Goal: Check status: Check status

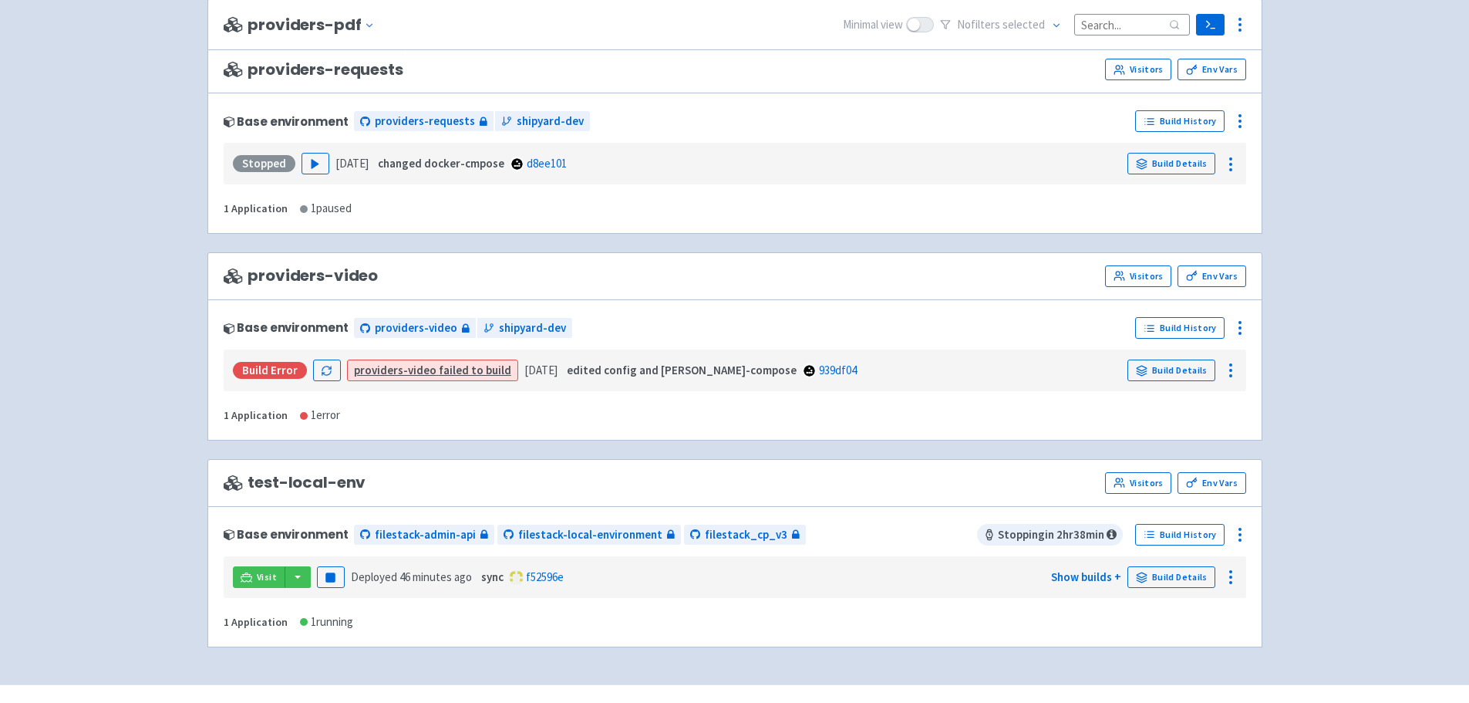
scroll to position [3450, 0]
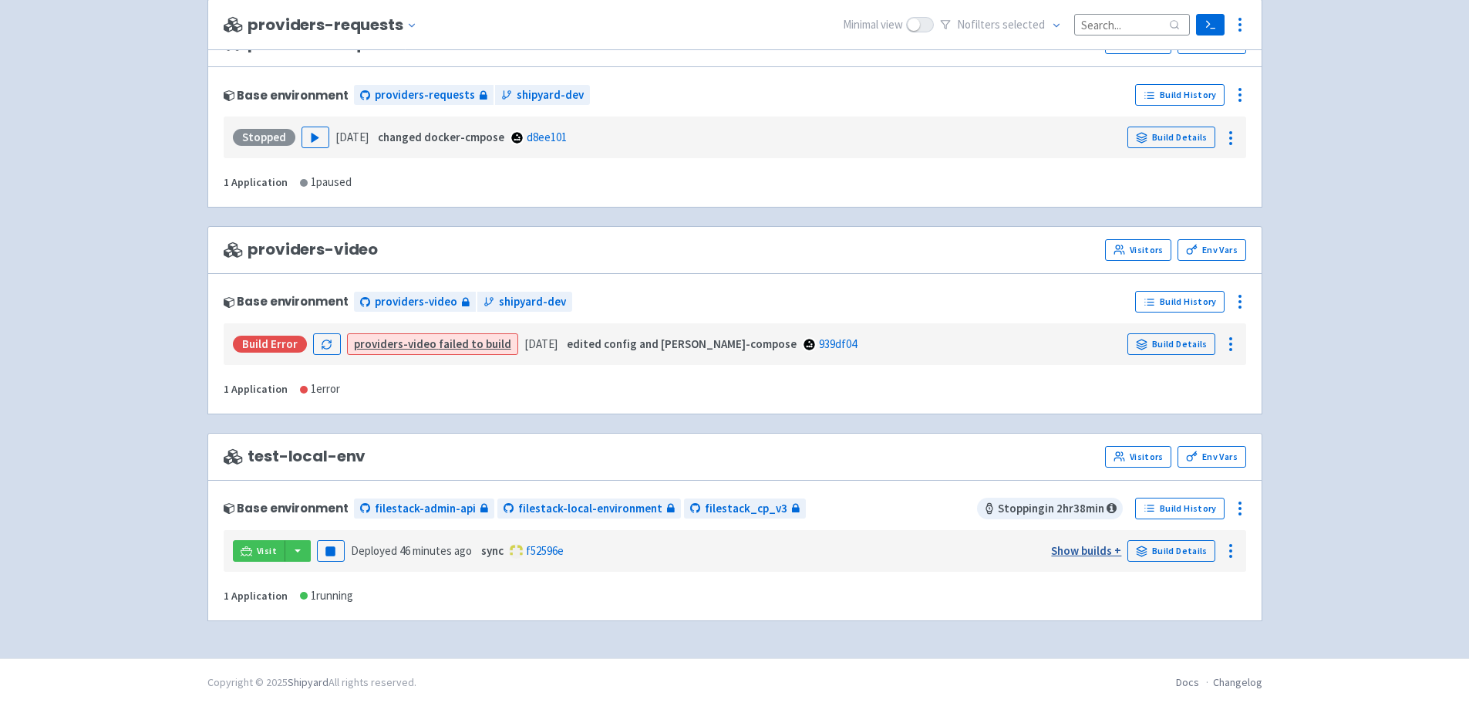
click at [1066, 551] on link "Show builds +" at bounding box center [1086, 550] width 70 height 15
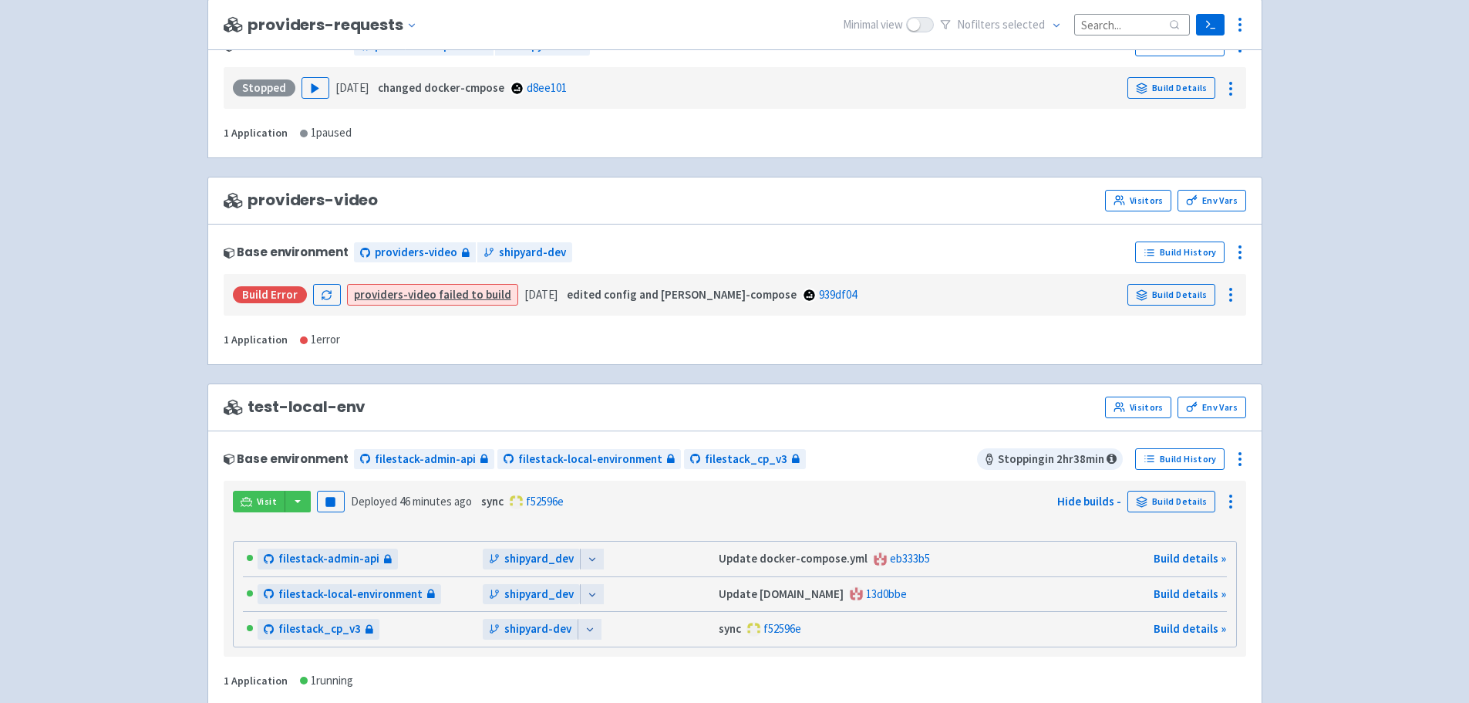
scroll to position [3583, 0]
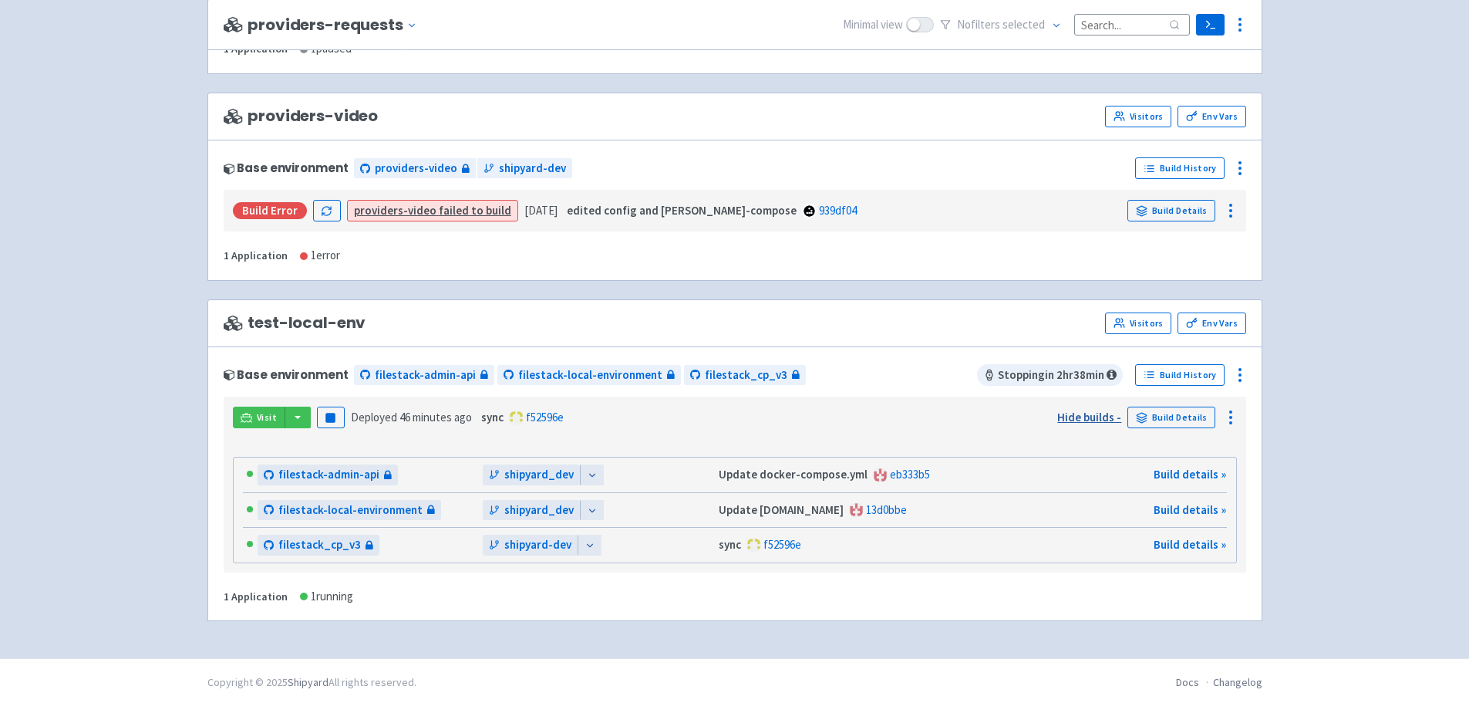
click at [1069, 411] on link "Hide builds -" at bounding box center [1089, 417] width 64 height 15
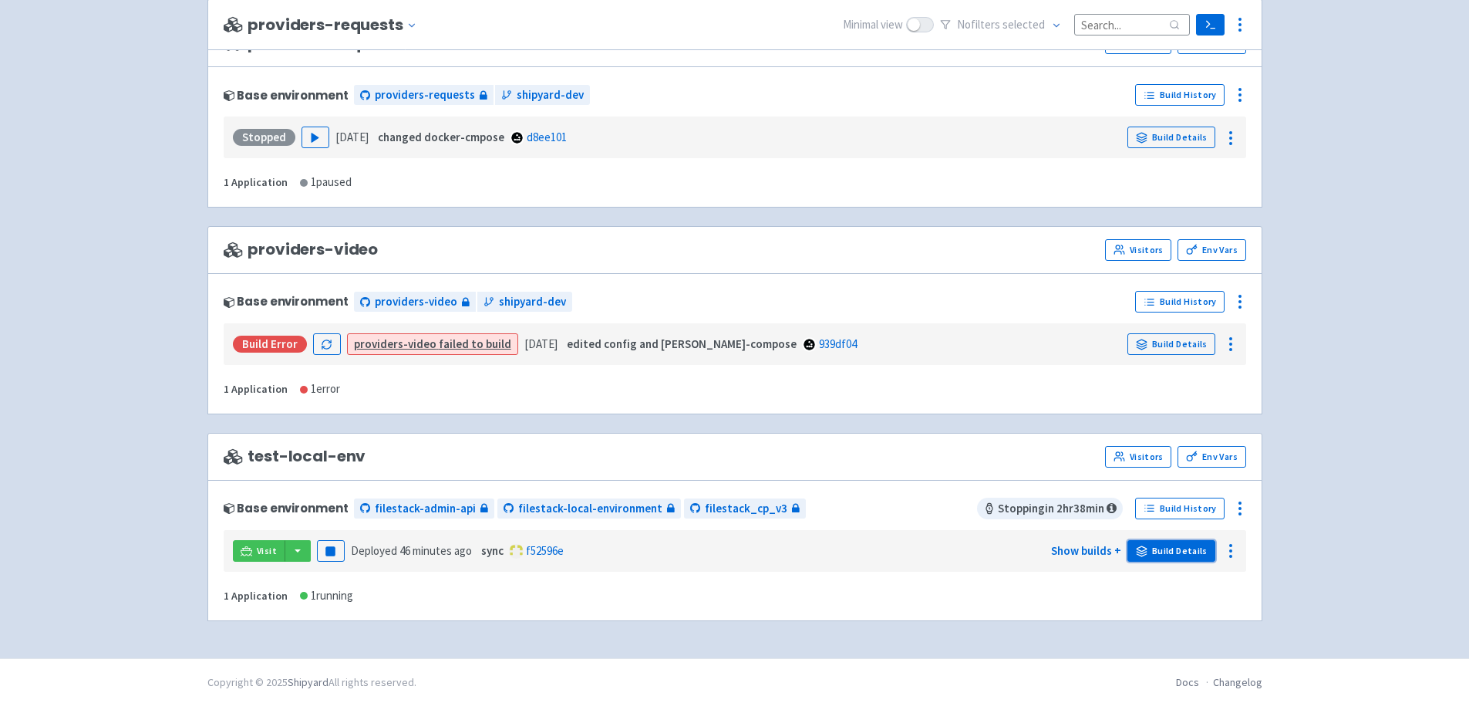
click at [1166, 549] on link "Build Details" at bounding box center [1172, 551] width 88 height 22
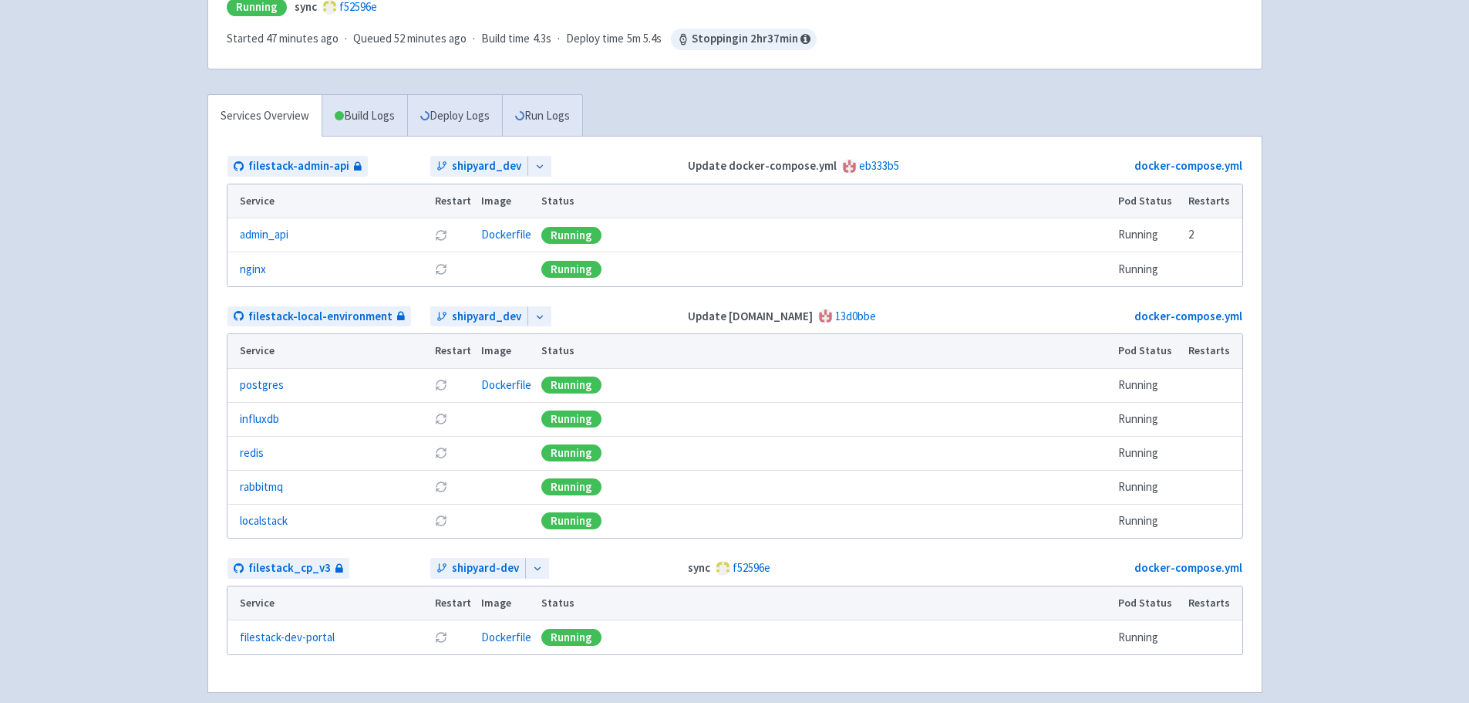
scroll to position [308, 0]
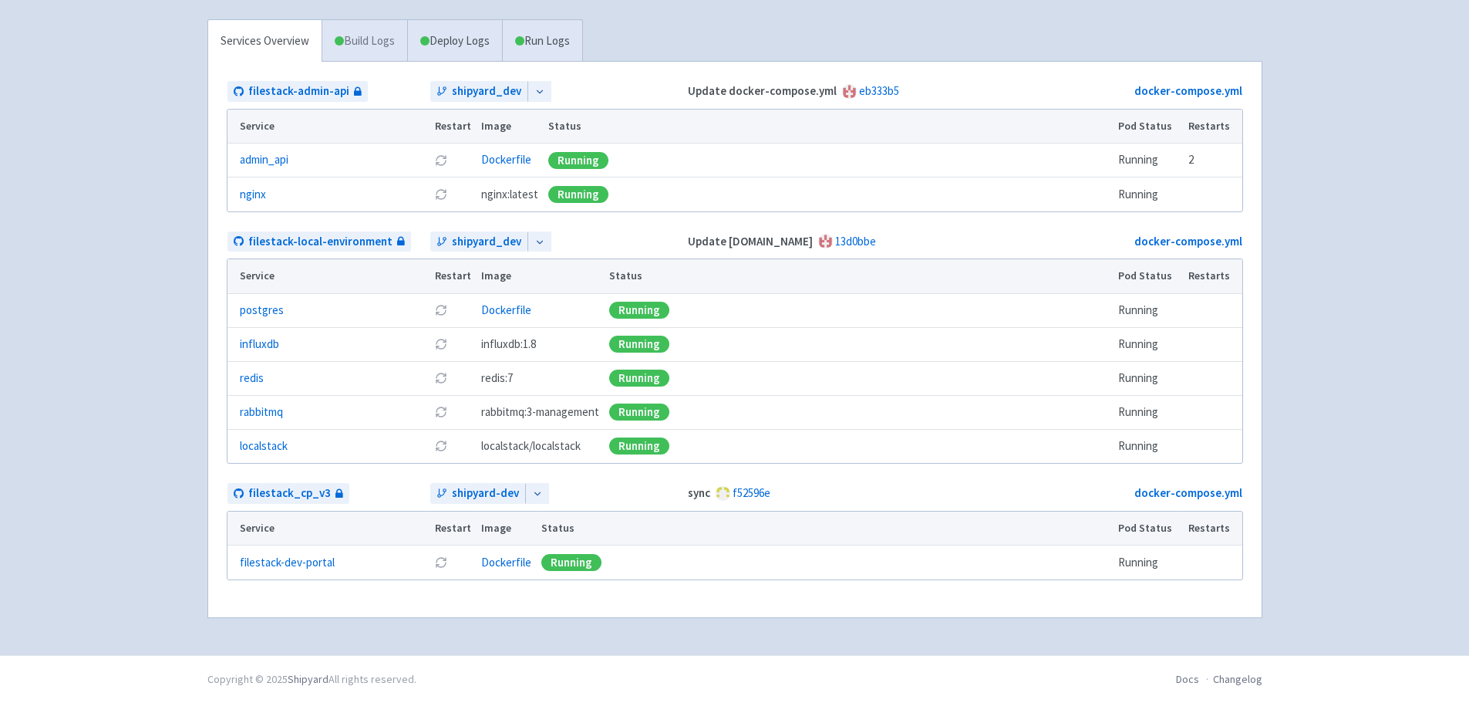
click at [344, 33] on link "Build Logs" at bounding box center [364, 41] width 85 height 42
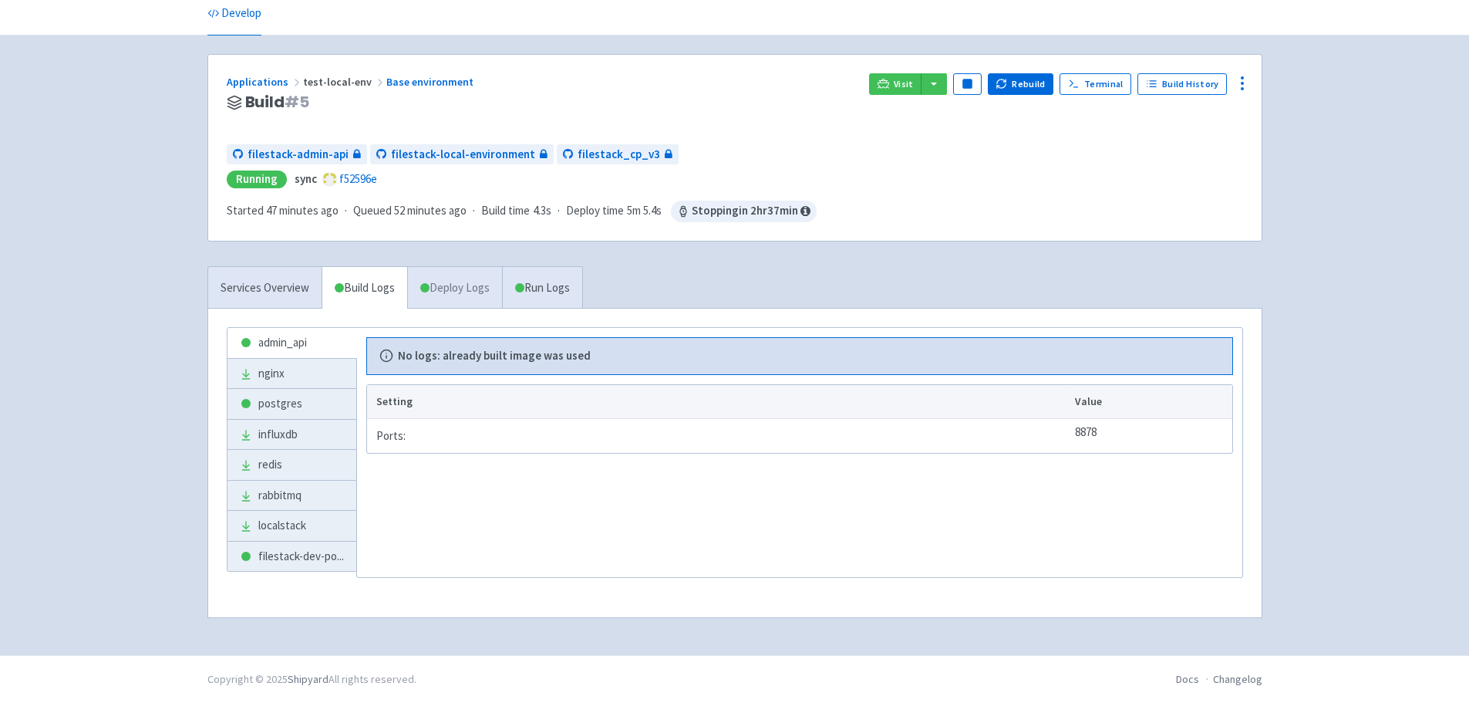
click at [430, 281] on link "Deploy Logs" at bounding box center [454, 288] width 95 height 42
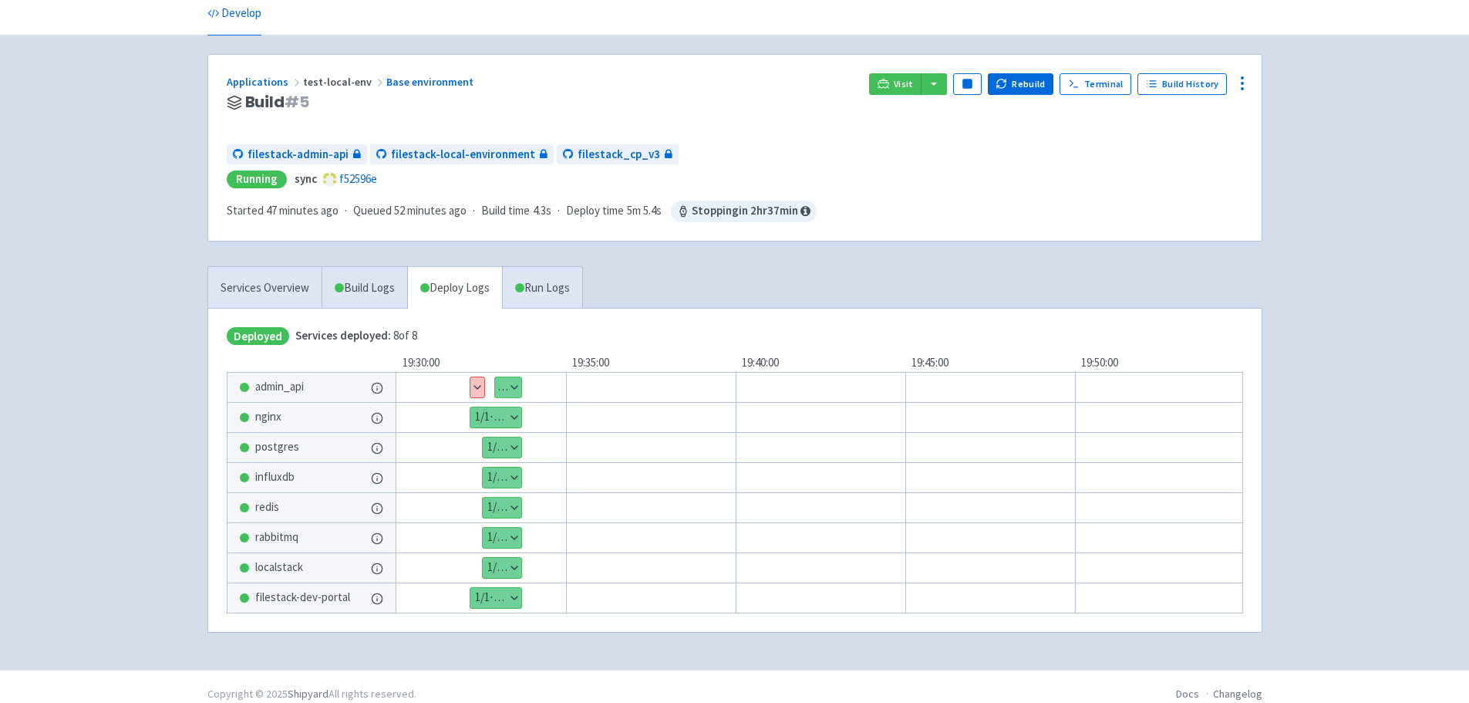
click at [479, 386] on button "Show details" at bounding box center [477, 387] width 14 height 20
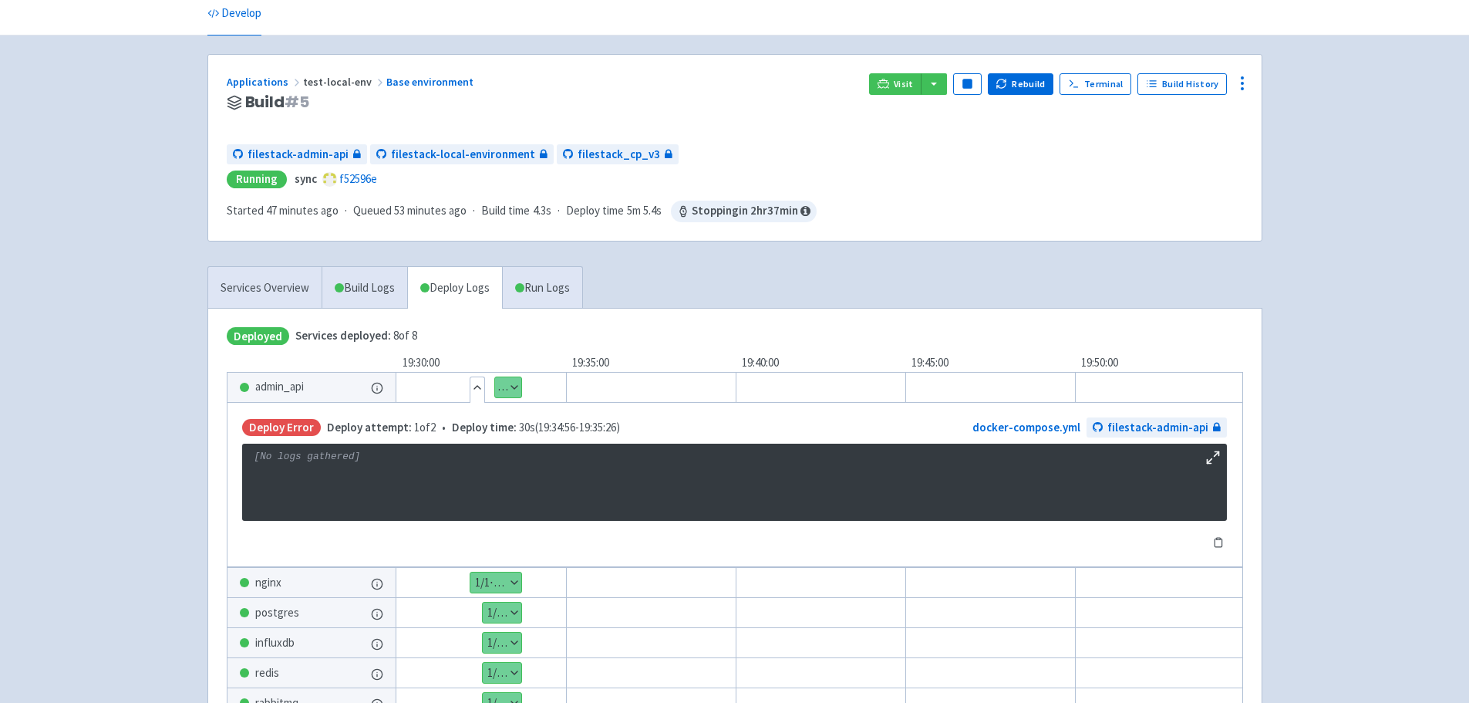
click at [504, 392] on button "Show details" at bounding box center [508, 387] width 26 height 20
click at [474, 389] on button "Show details" at bounding box center [477, 387] width 14 height 20
click at [507, 386] on button "Show details" at bounding box center [508, 387] width 26 height 20
click at [473, 390] on button "Show details" at bounding box center [477, 387] width 14 height 20
click at [501, 383] on button "Show details" at bounding box center [508, 387] width 26 height 20
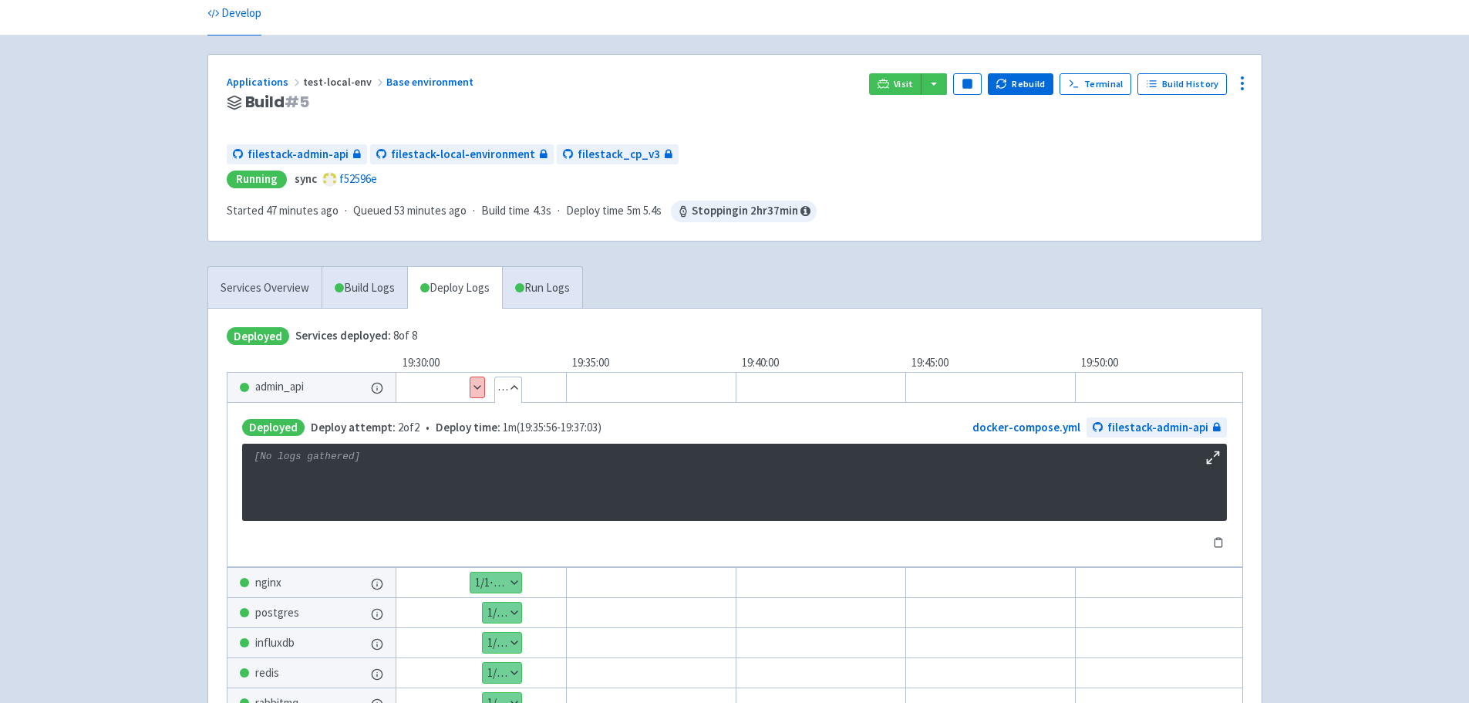
click at [530, 263] on div "Applications test-local-env Base environment Build # 5 Visit Pause Rebuild Term…" at bounding box center [734, 435] width 1055 height 763
click at [530, 288] on link "Run Logs" at bounding box center [542, 288] width 80 height 42
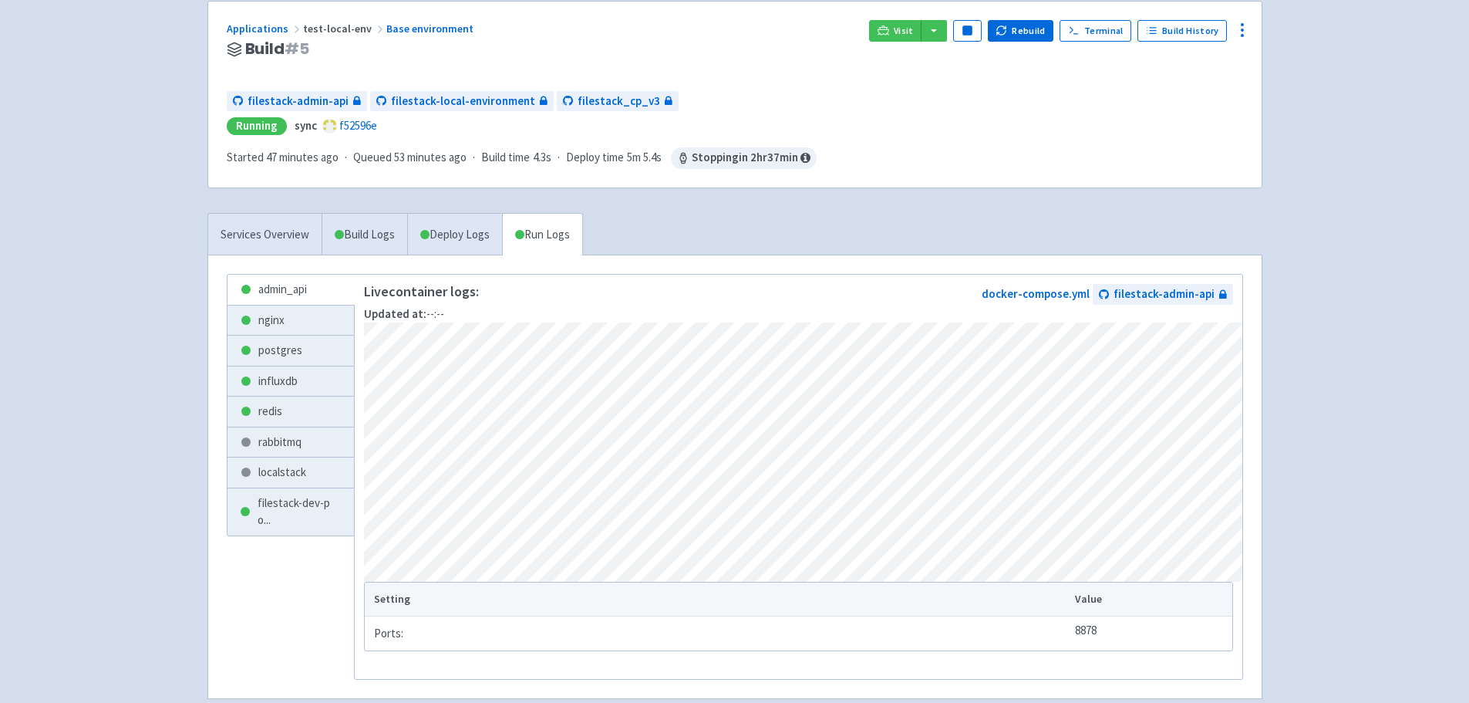
scroll to position [201, 0]
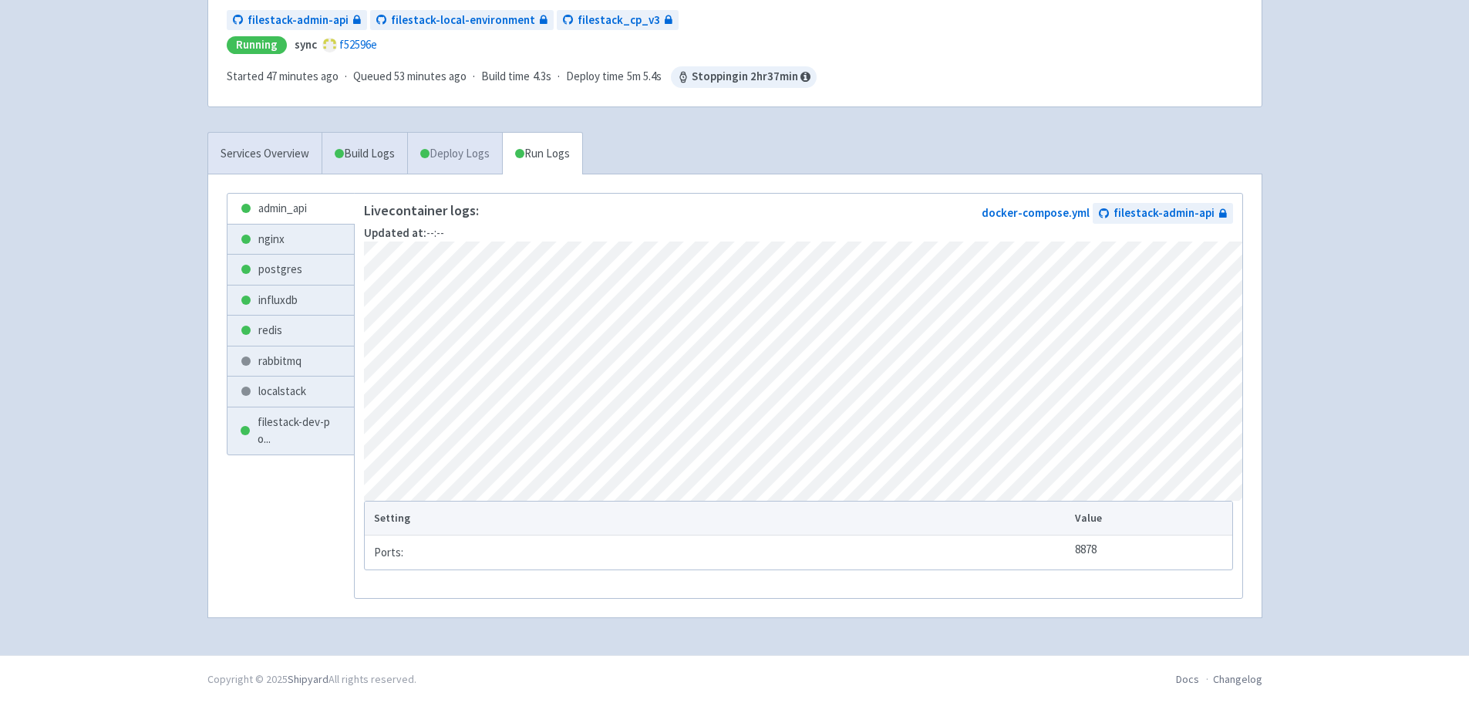
click at [450, 148] on link "Deploy Logs" at bounding box center [454, 154] width 95 height 42
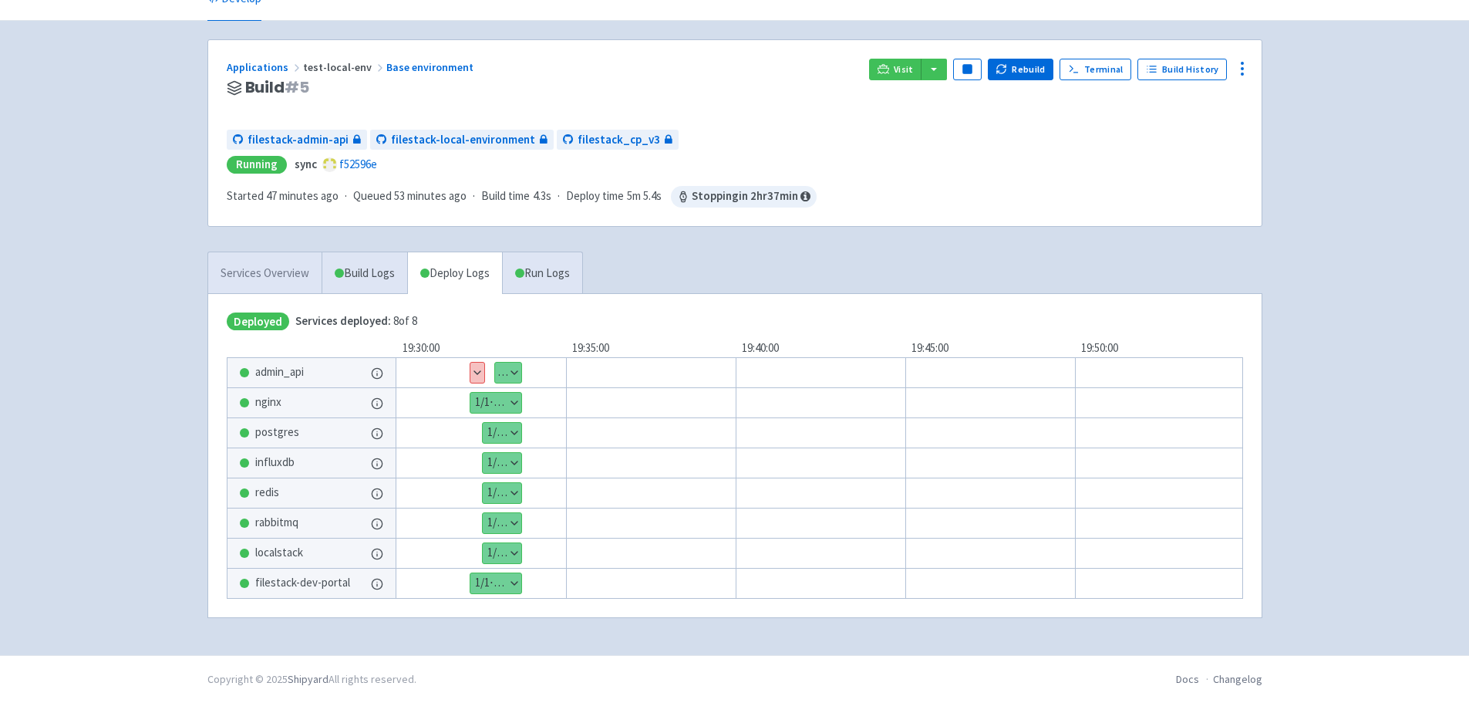
click at [272, 275] on link "Services Overview" at bounding box center [264, 273] width 113 height 42
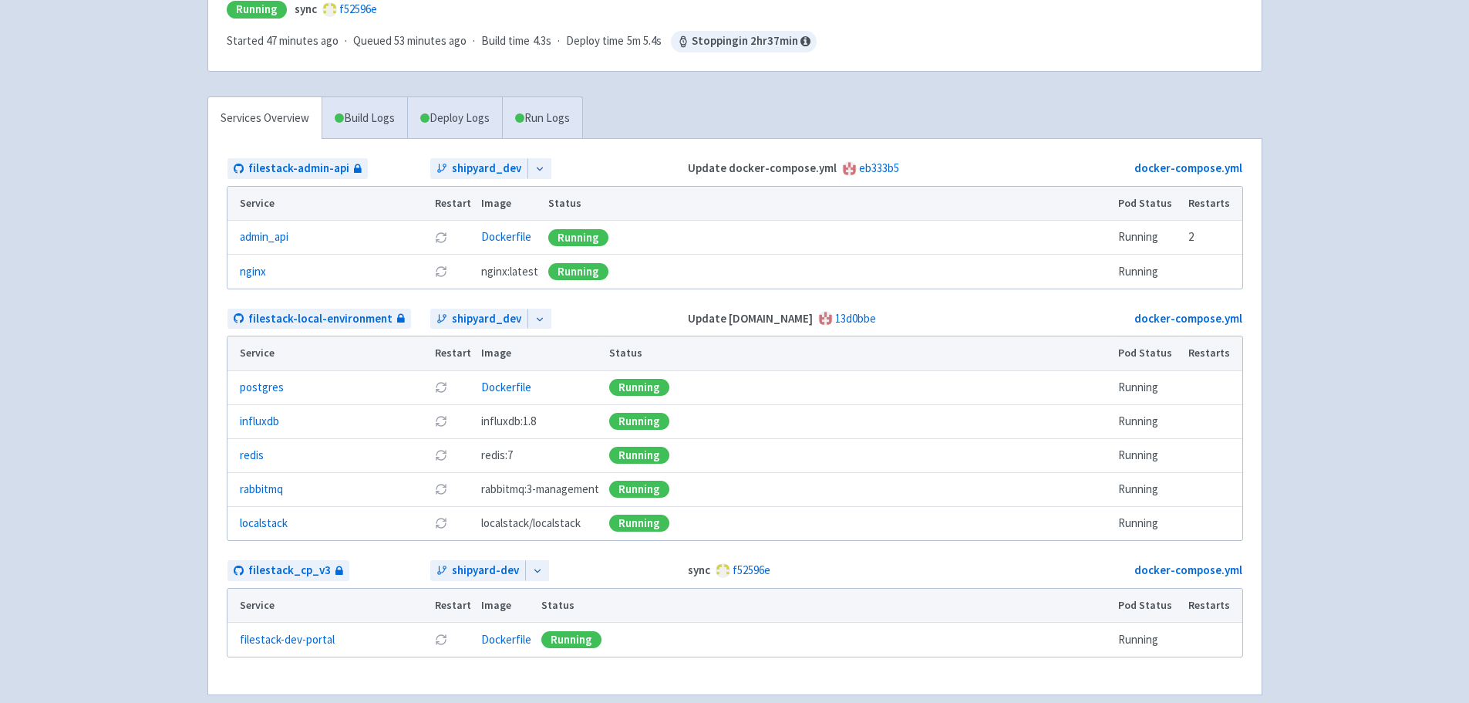
scroll to position [308, 0]
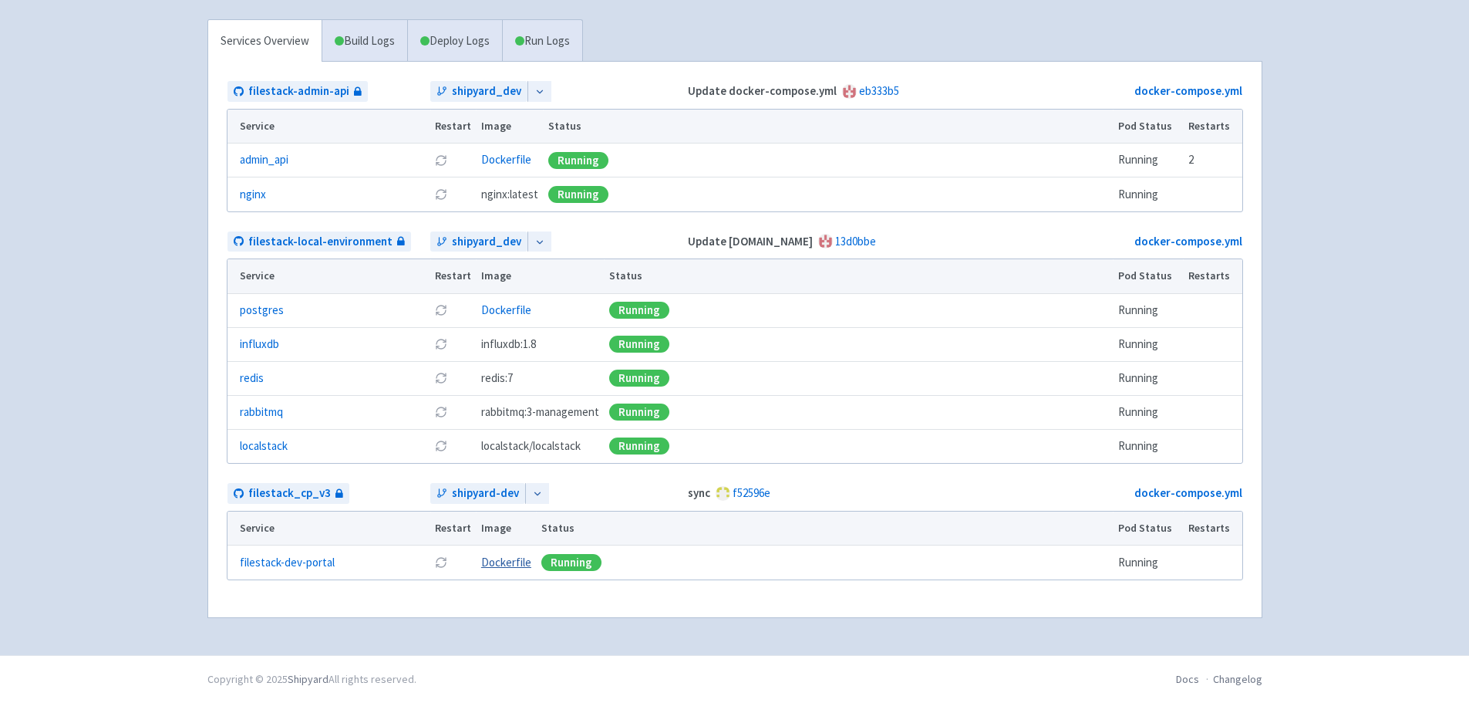
click at [494, 560] on link "Dockerfile" at bounding box center [506, 561] width 50 height 15
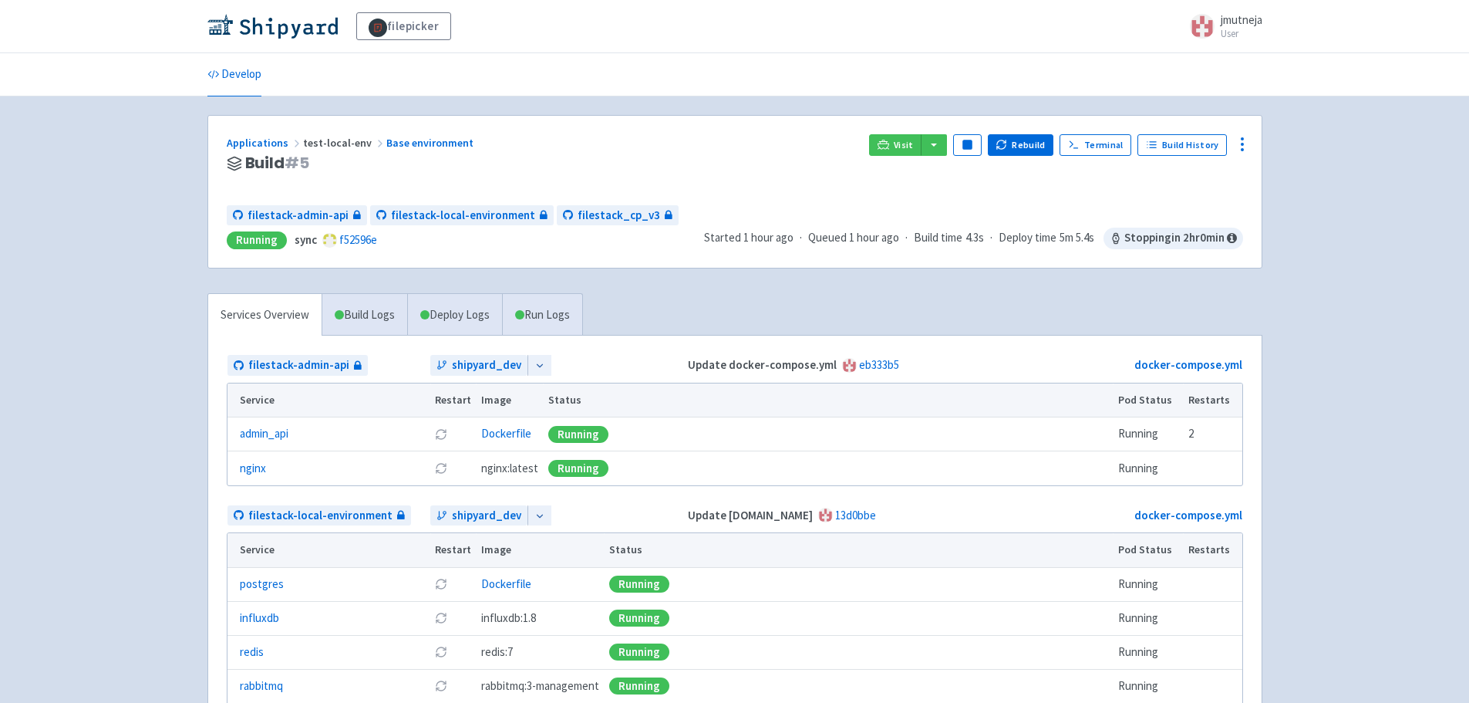
scroll to position [274, 0]
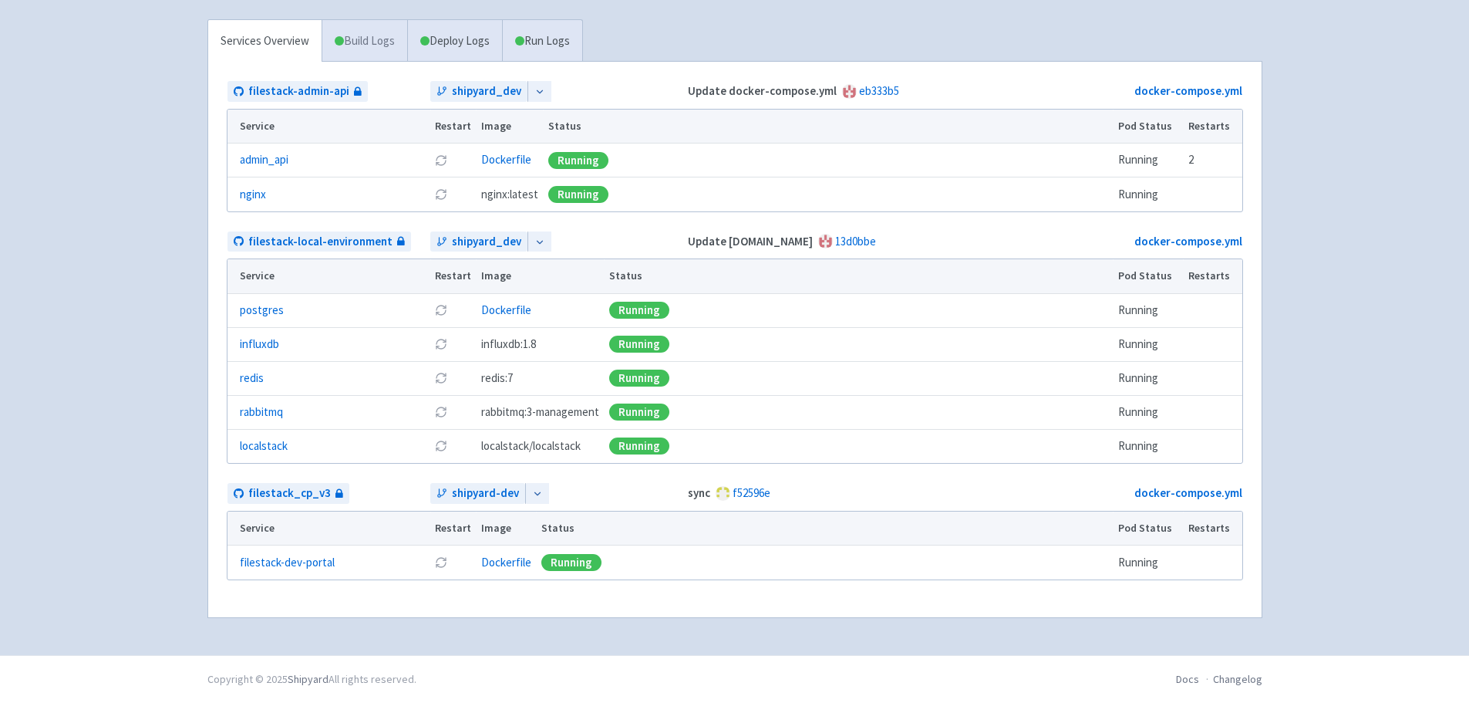
click at [400, 49] on link "Build Logs" at bounding box center [364, 41] width 85 height 42
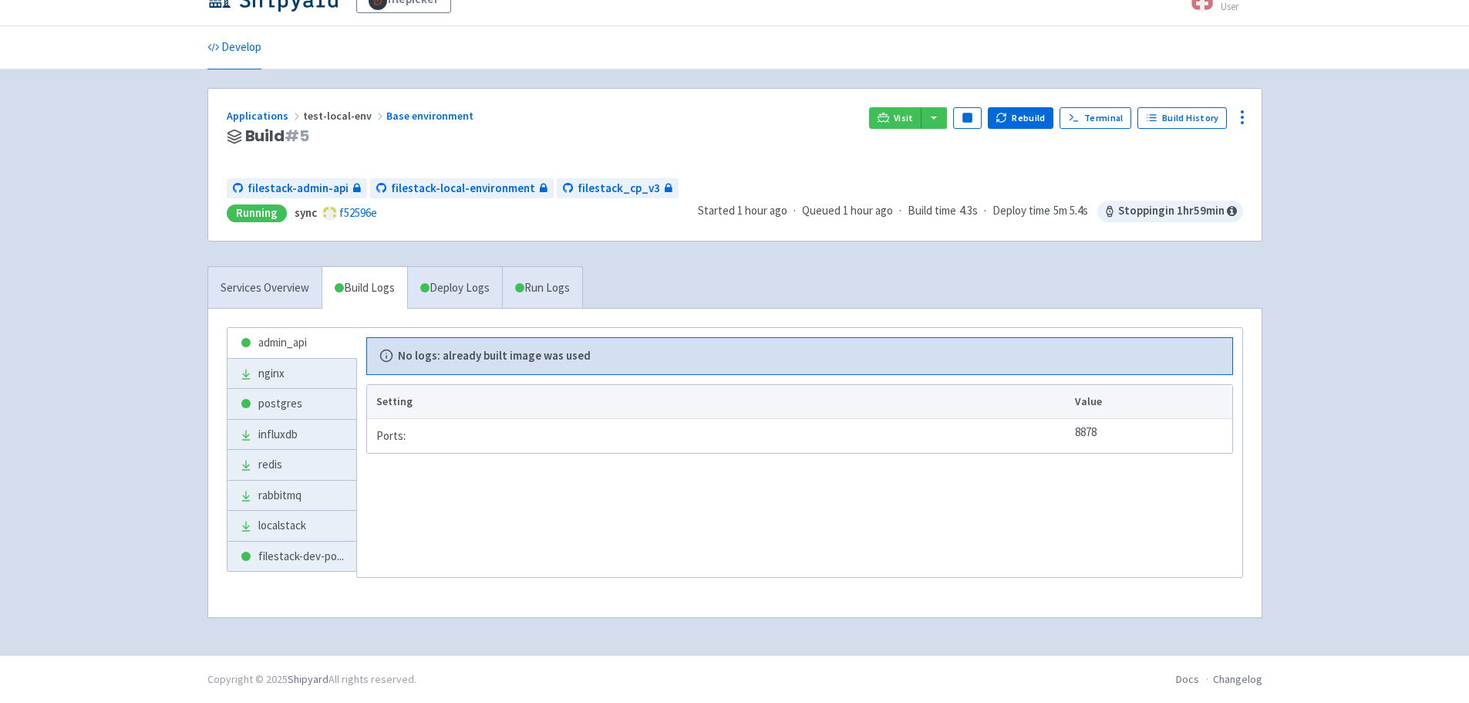
scroll to position [27, 0]
click at [437, 291] on link "Deploy Logs" at bounding box center [454, 288] width 95 height 42
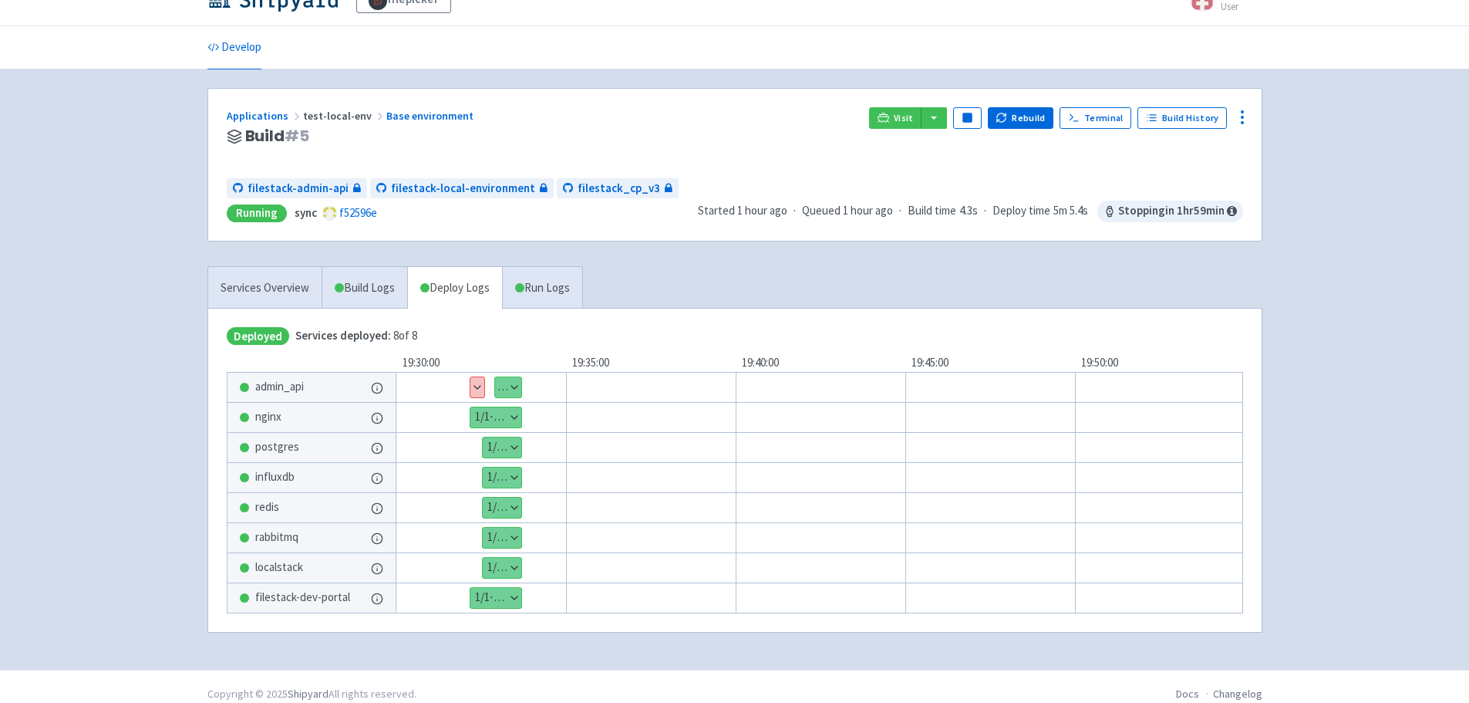
click at [497, 389] on button "Show details" at bounding box center [508, 387] width 26 height 20
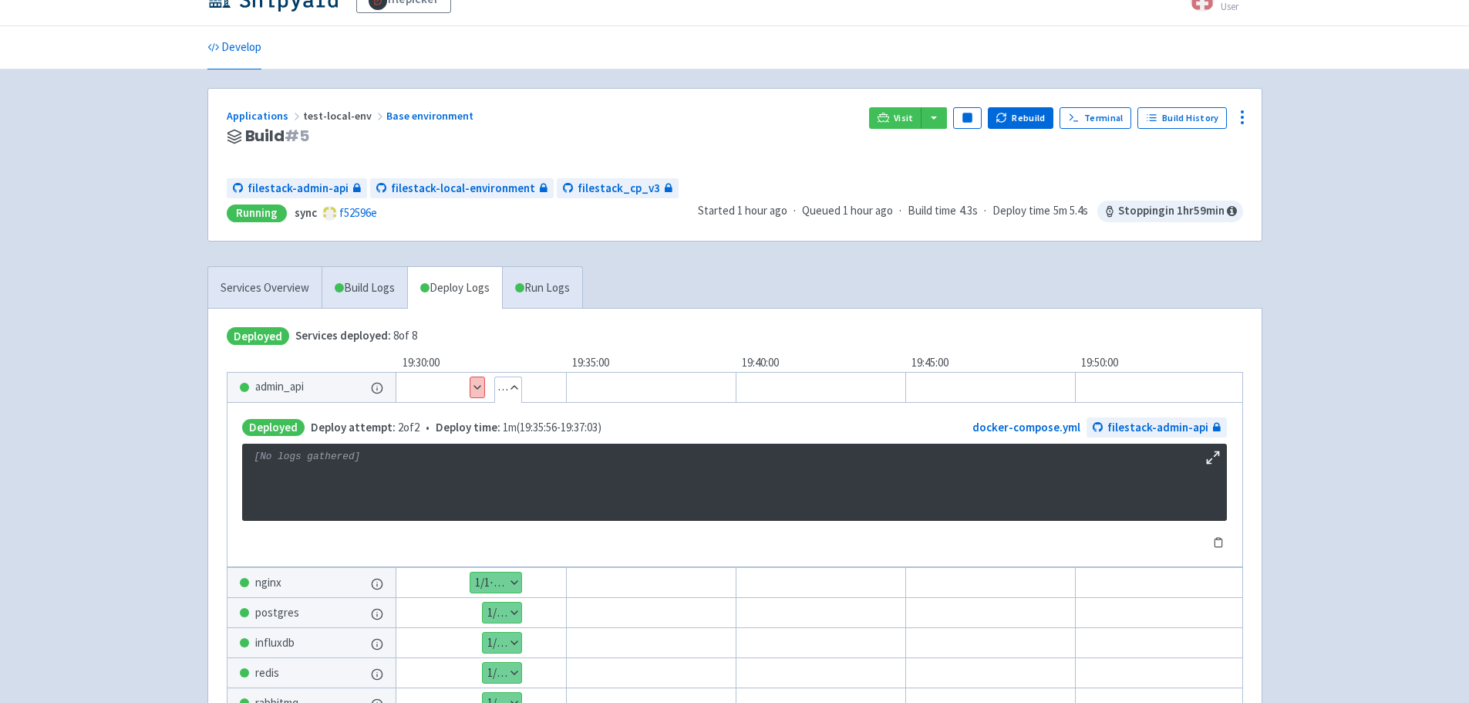
click at [497, 389] on button "Hide details" at bounding box center [508, 387] width 26 height 20
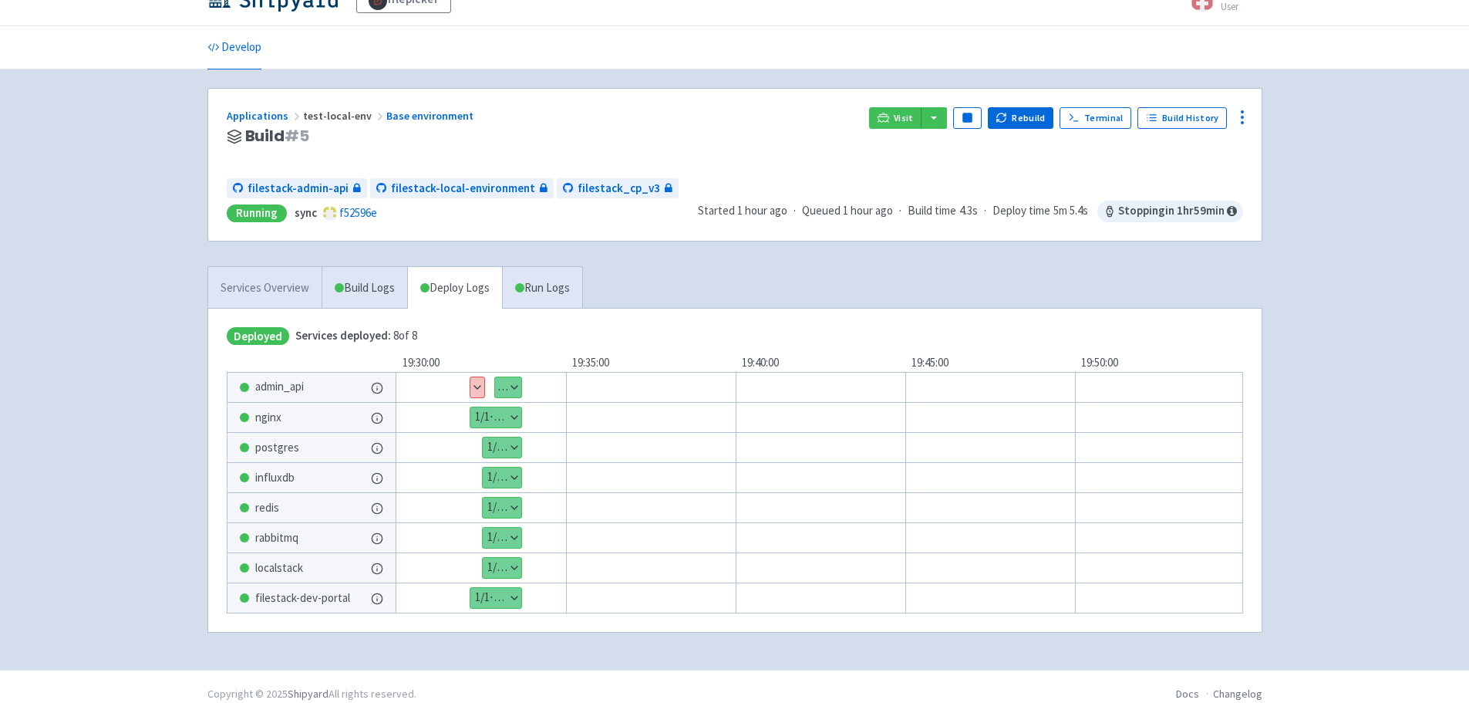
click at [285, 279] on link "Services Overview" at bounding box center [264, 288] width 113 height 42
